Goal: Transaction & Acquisition: Purchase product/service

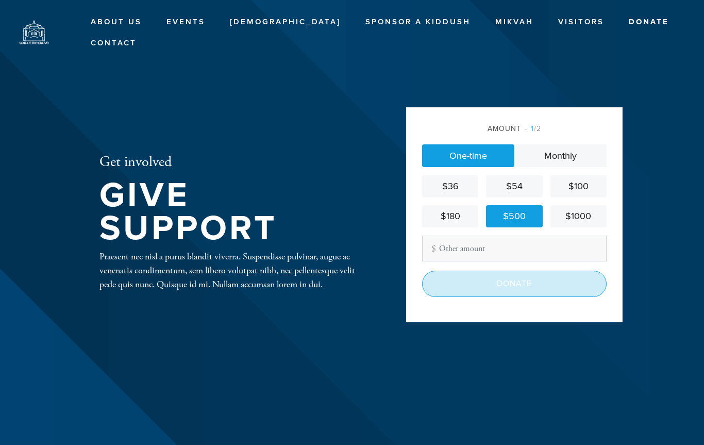
click at [571, 290] on input "Donate" at bounding box center [514, 284] width 185 height 26
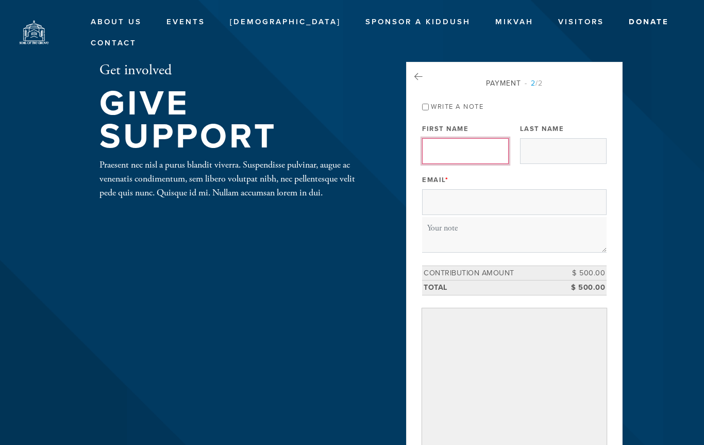
click at [475, 151] on input "First Name" at bounding box center [465, 151] width 87 height 26
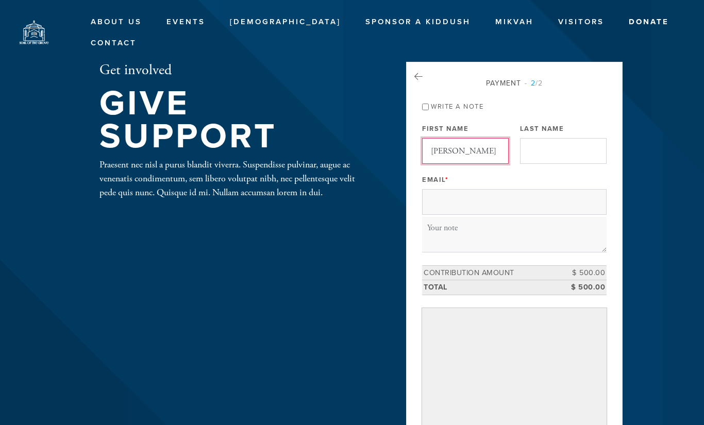
type input "[PERSON_NAME]"
click at [563, 142] on input "Last Name" at bounding box center [563, 151] width 87 height 26
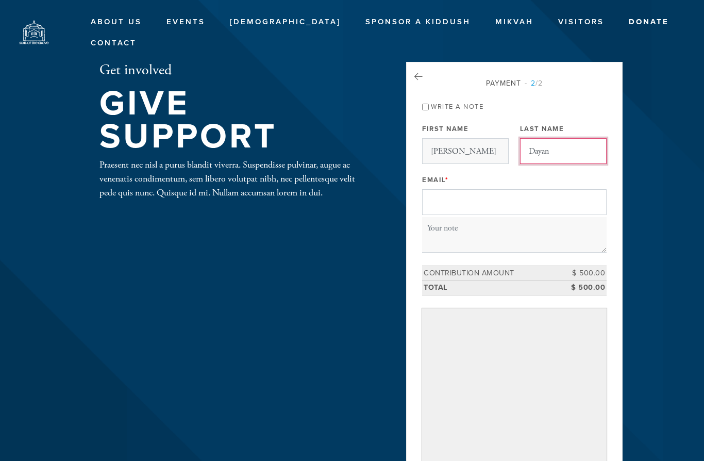
type input "Dayan"
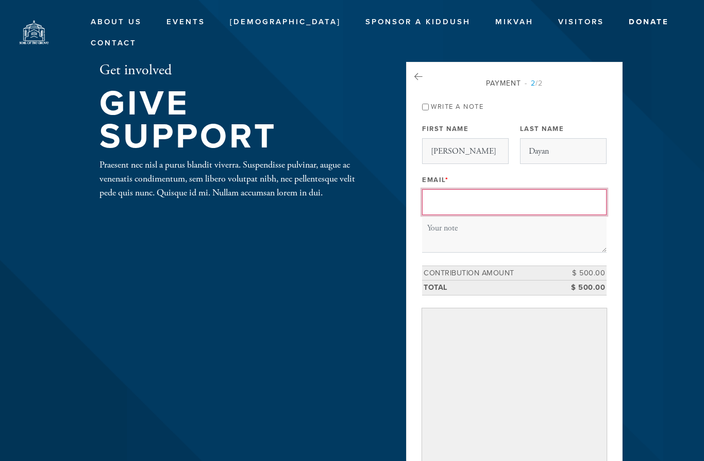
click at [491, 203] on input "Email *" at bounding box center [514, 202] width 185 height 26
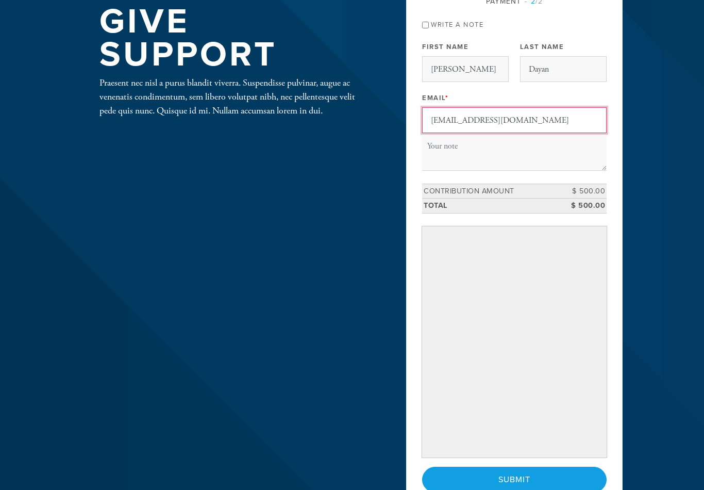
scroll to position [80, 0]
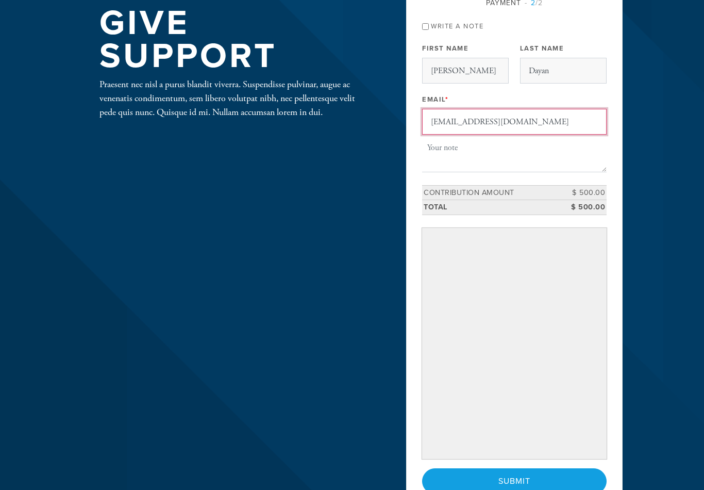
type input "[EMAIL_ADDRESS][DOMAIN_NAME]"
click at [494, 147] on textarea "Note" at bounding box center [514, 154] width 185 height 35
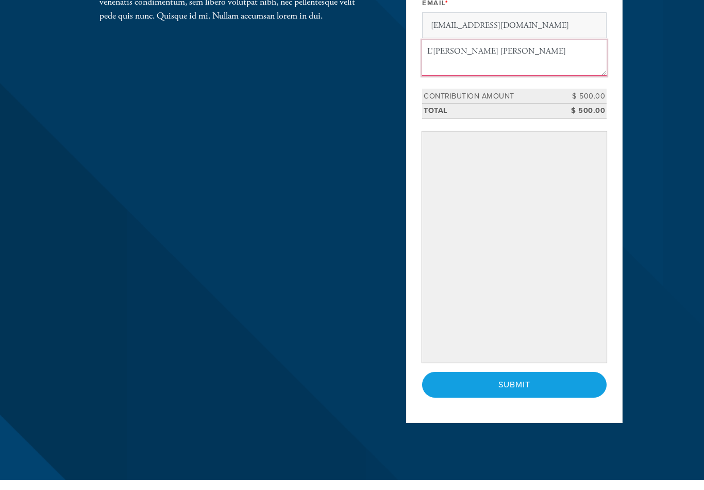
scroll to position [168, 0]
type textarea "L’[PERSON_NAME] [PERSON_NAME]"
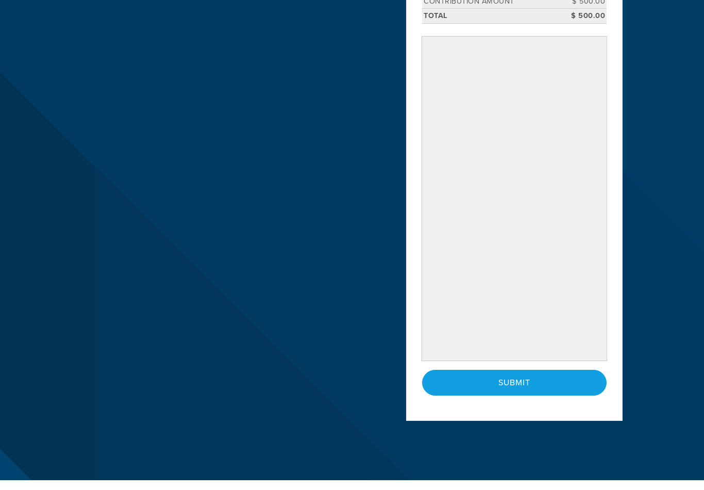
scroll to position [263, 0]
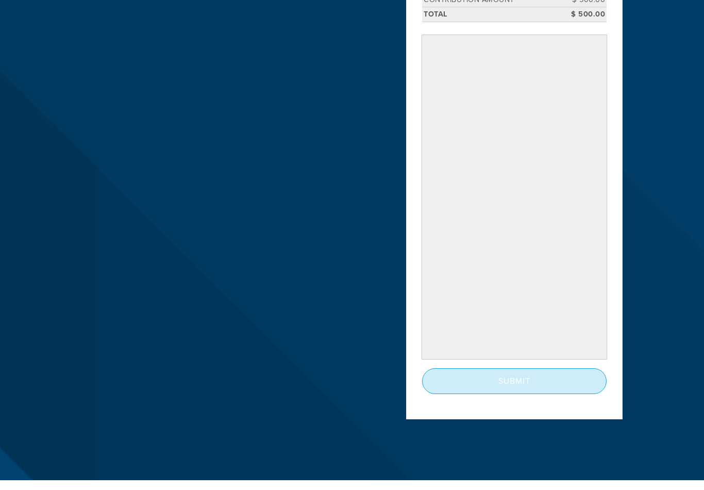
click at [508, 378] on input "Submit" at bounding box center [514, 391] width 185 height 26
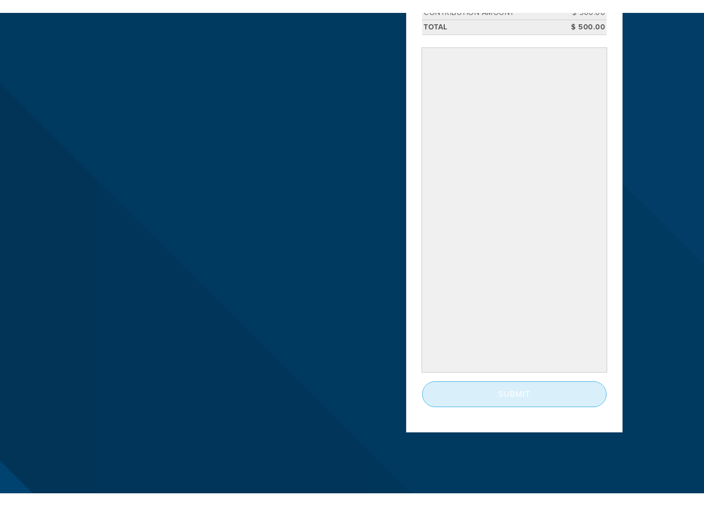
scroll to position [273, 0]
